Goal: Task Accomplishment & Management: Complete application form

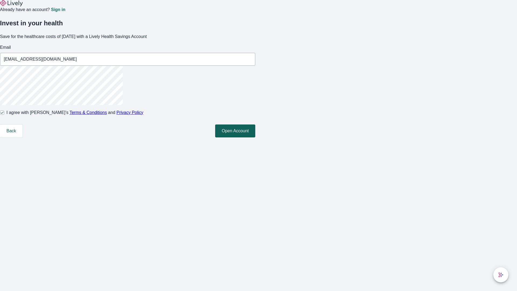
click at [255, 137] on button "Open Account" at bounding box center [235, 130] width 40 height 13
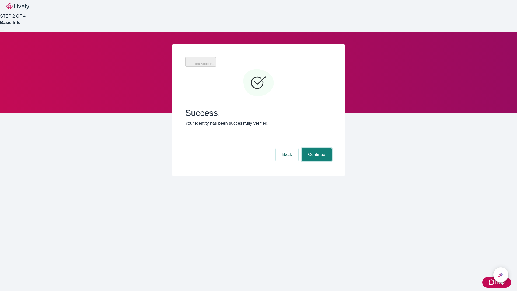
click at [316, 148] on button "Continue" at bounding box center [316, 154] width 30 height 13
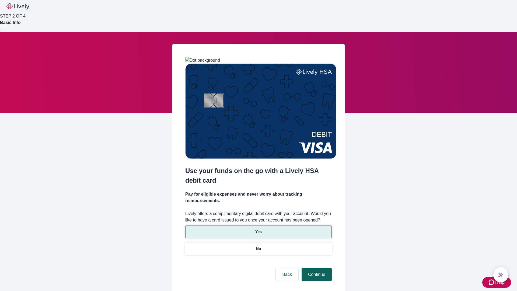
click at [258, 246] on p "No" at bounding box center [258, 249] width 5 height 6
click at [316, 268] on button "Continue" at bounding box center [316, 274] width 30 height 13
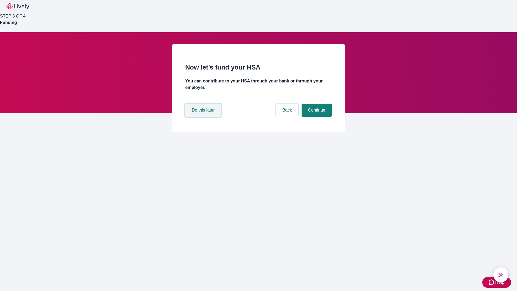
click at [204, 116] on button "Do this later" at bounding box center [203, 110] width 36 height 13
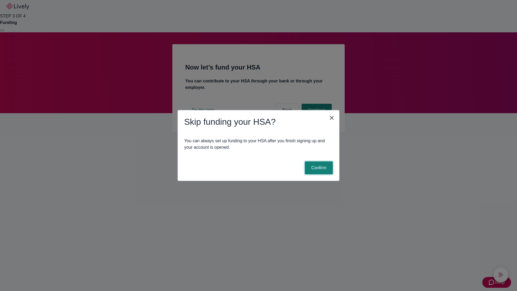
click at [318, 168] on button "Confirm" at bounding box center [319, 167] width 28 height 13
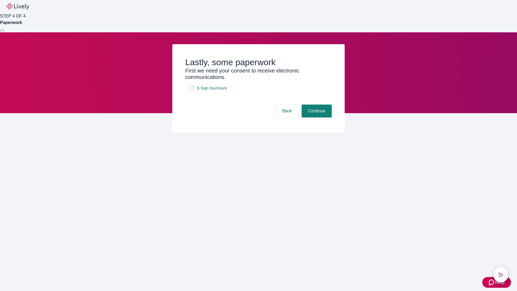
click at [192, 90] on input "E-Sign Disclosure" at bounding box center [191, 88] width 4 height 4
checkbox input "true"
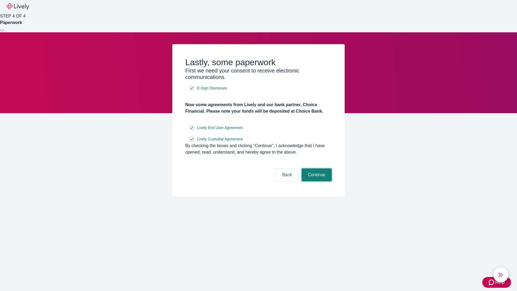
click at [316, 181] on button "Continue" at bounding box center [316, 174] width 30 height 13
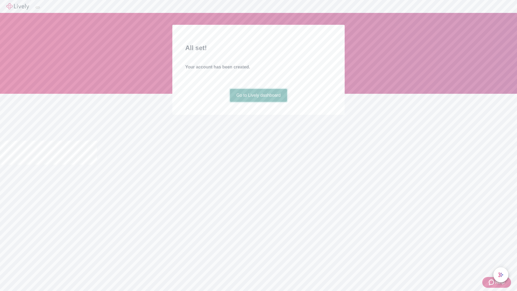
click at [258, 102] on link "Go to Lively dashboard" at bounding box center [258, 95] width 57 height 13
